Goal: Task Accomplishment & Management: Manage account settings

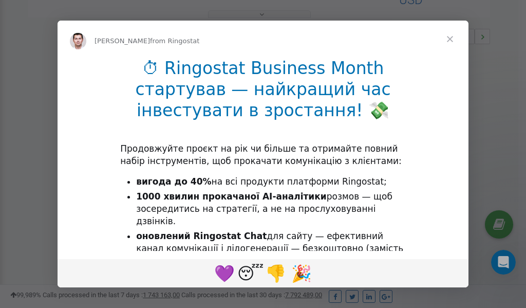
click at [451, 39] on span "Close" at bounding box center [449, 39] width 37 height 37
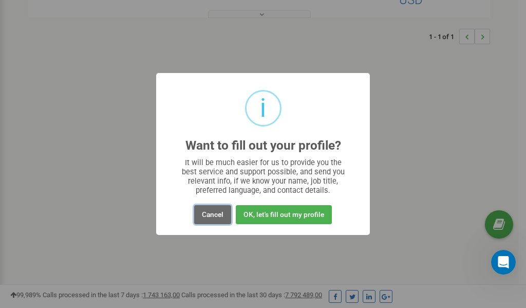
click at [209, 213] on button "Cancel" at bounding box center [212, 214] width 37 height 19
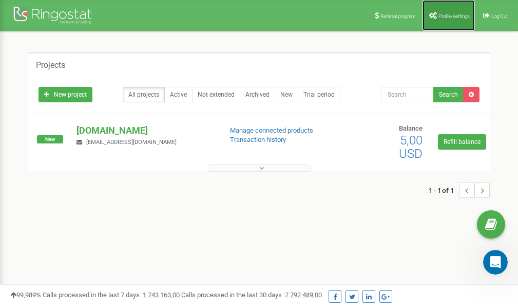
click at [453, 14] on span "Profile settings" at bounding box center [454, 16] width 31 height 6
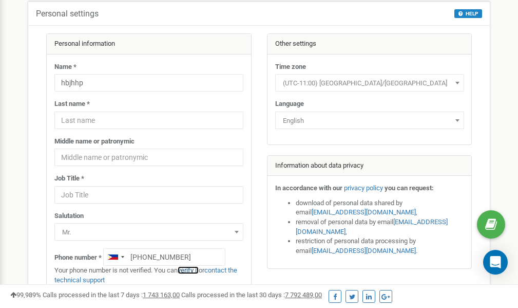
click at [194, 270] on link "verify it" at bounding box center [188, 270] width 21 height 8
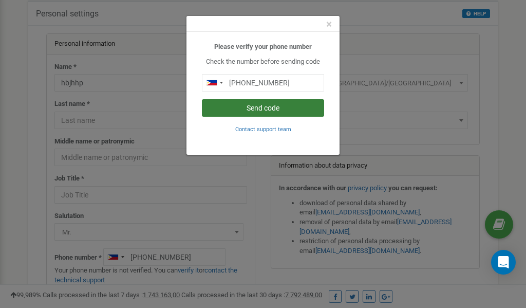
click at [261, 110] on button "Send code" at bounding box center [263, 107] width 122 height 17
